Goal: Transaction & Acquisition: Purchase product/service

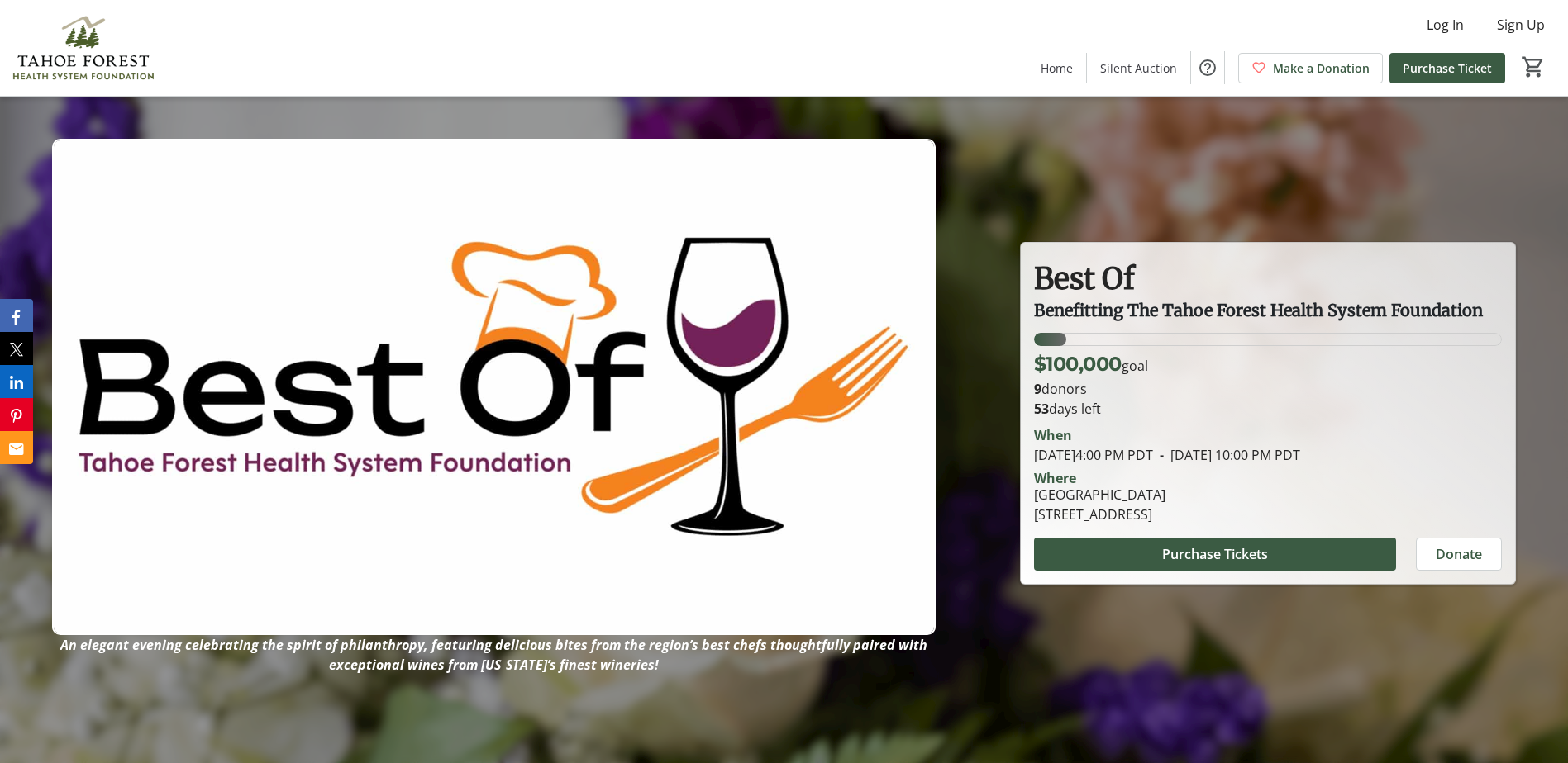
click at [1064, 391] on p "9 donors" at bounding box center [1267, 388] width 468 height 19
click at [1438, 547] on span "Donate" at bounding box center [1458, 554] width 46 height 19
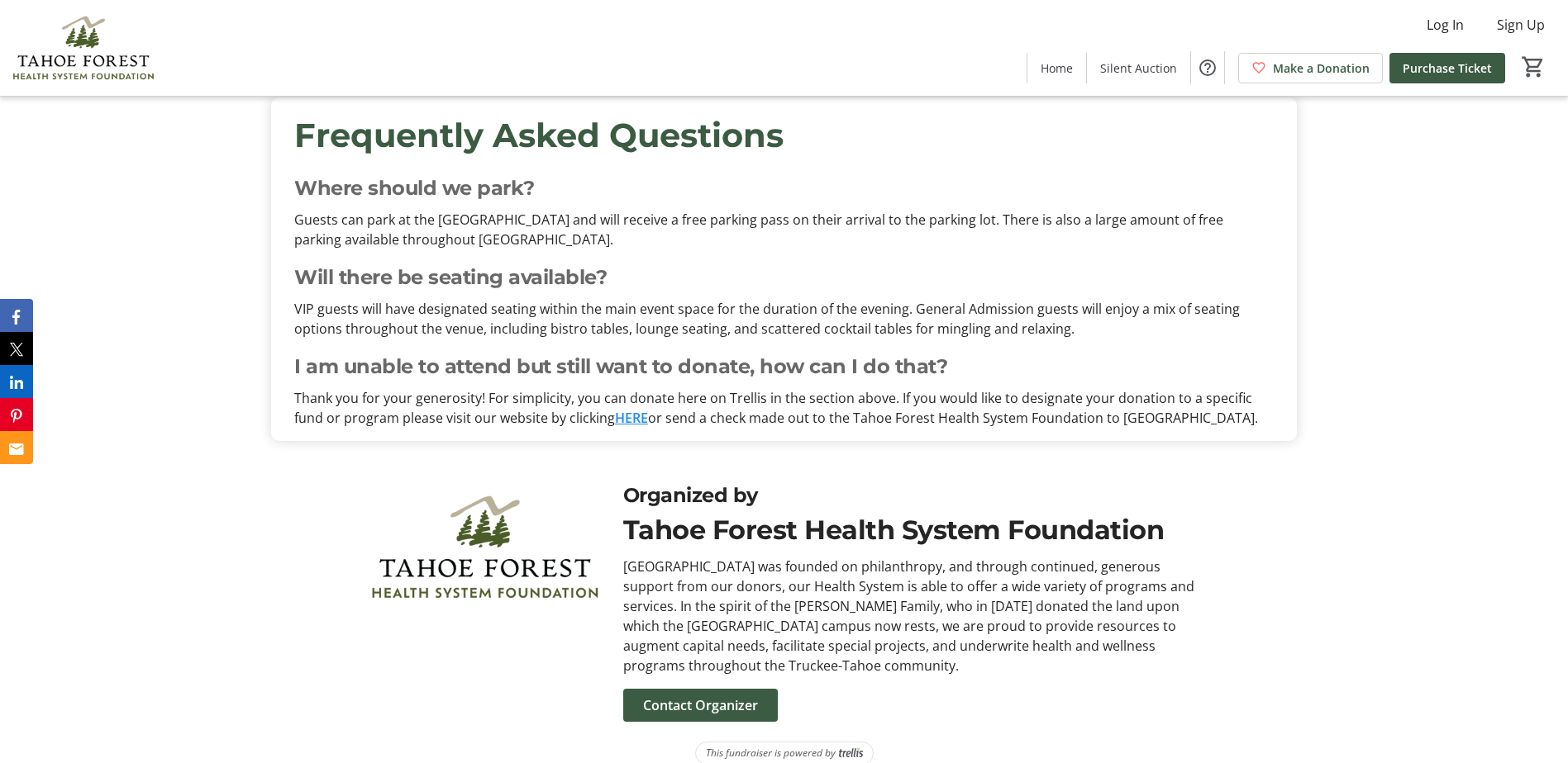
scroll to position [4050, 0]
